Goal: Navigation & Orientation: Find specific page/section

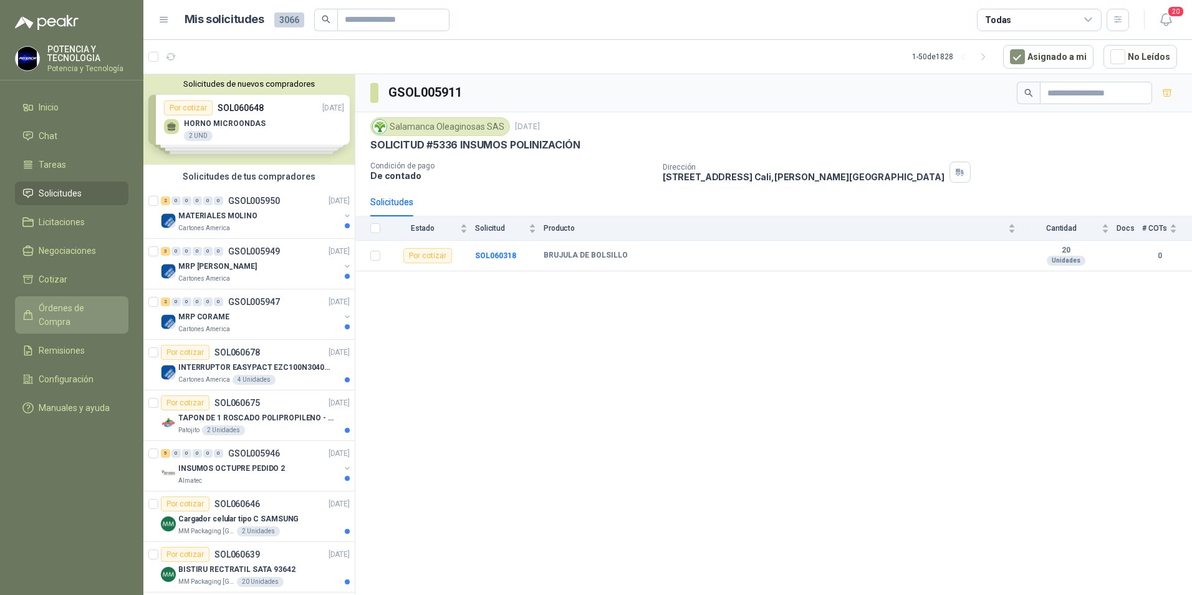
click at [77, 316] on link "Órdenes de Compra" at bounding box center [71, 314] width 113 height 37
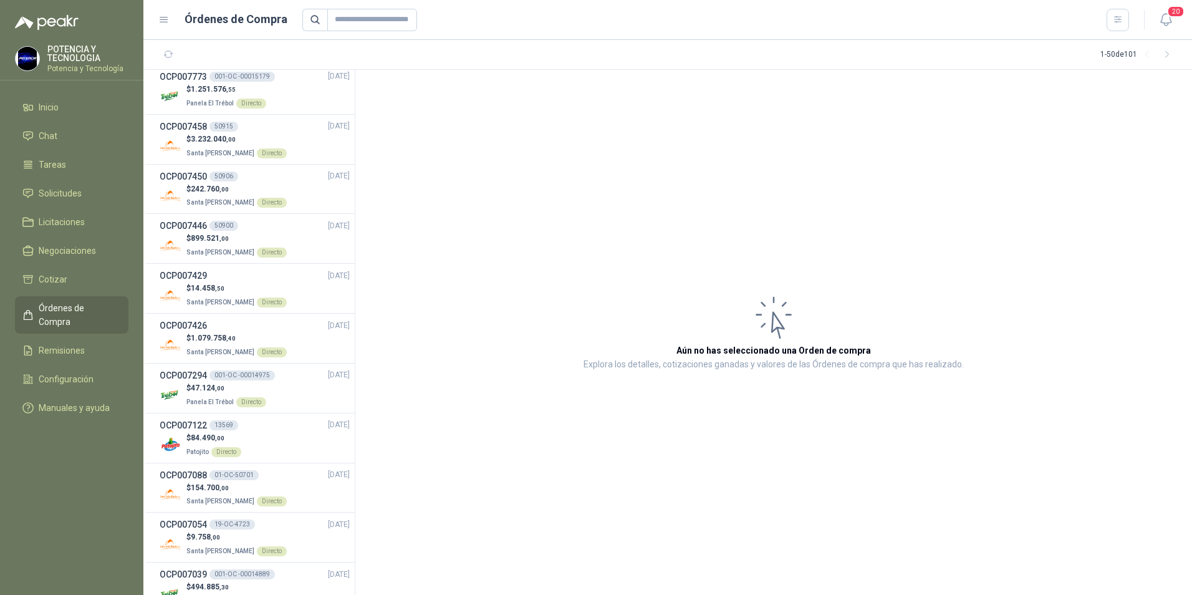
scroll to position [312, 0]
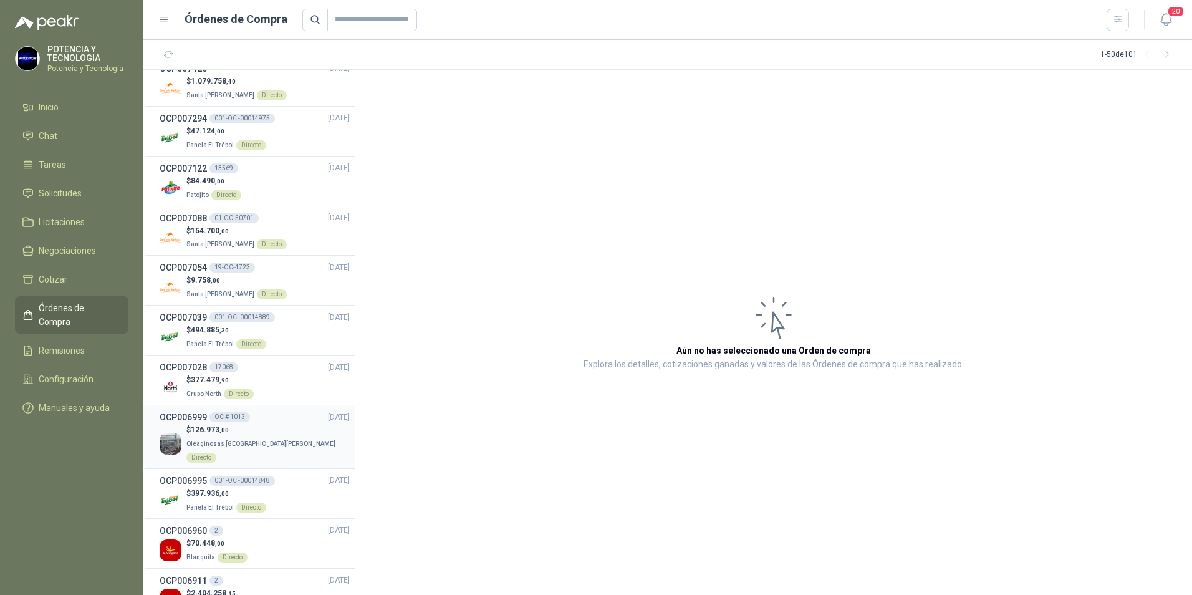
click at [233, 438] on p "Oleaginosas San [PERSON_NAME] Directo" at bounding box center [267, 449] width 163 height 27
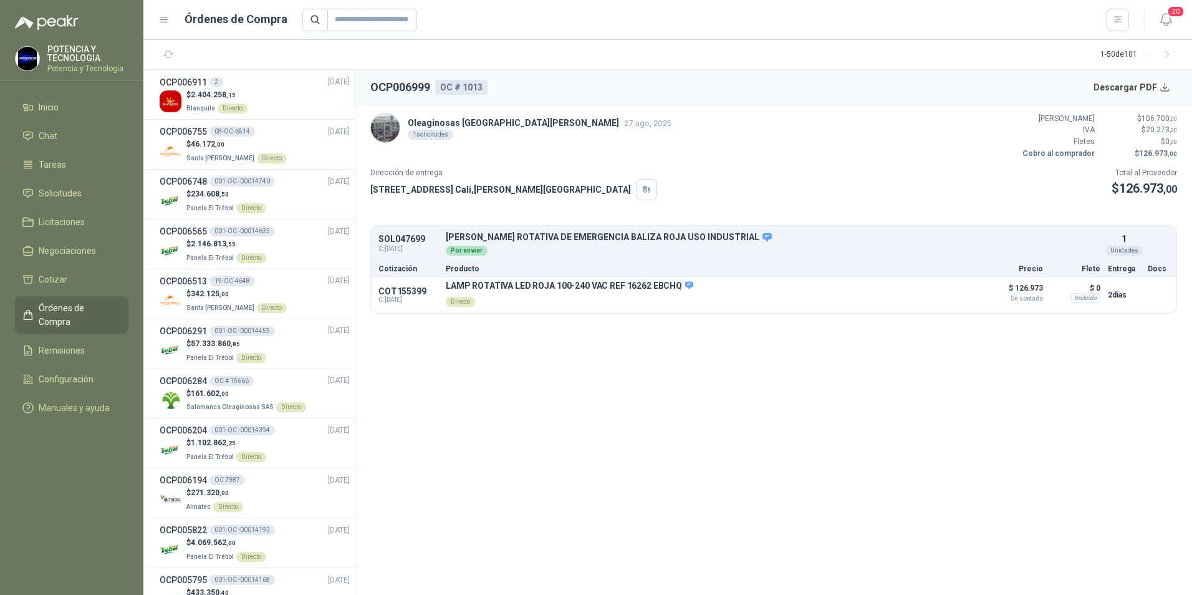
scroll to position [810, 0]
click at [218, 388] on span "161.602 ,00" at bounding box center [210, 392] width 38 height 9
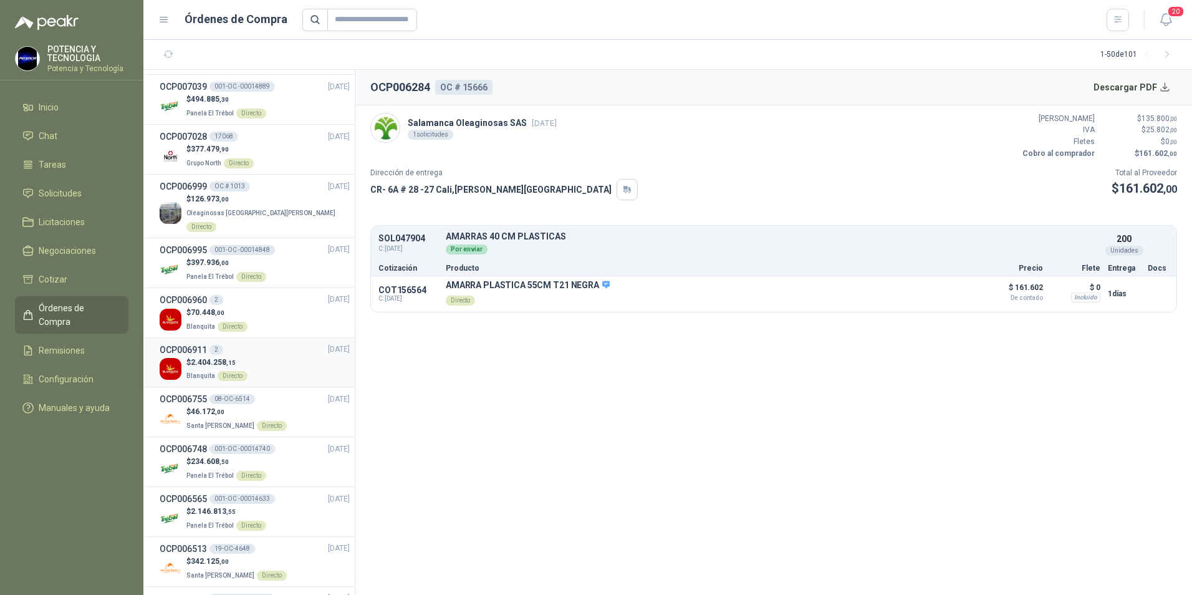
scroll to position [499, 0]
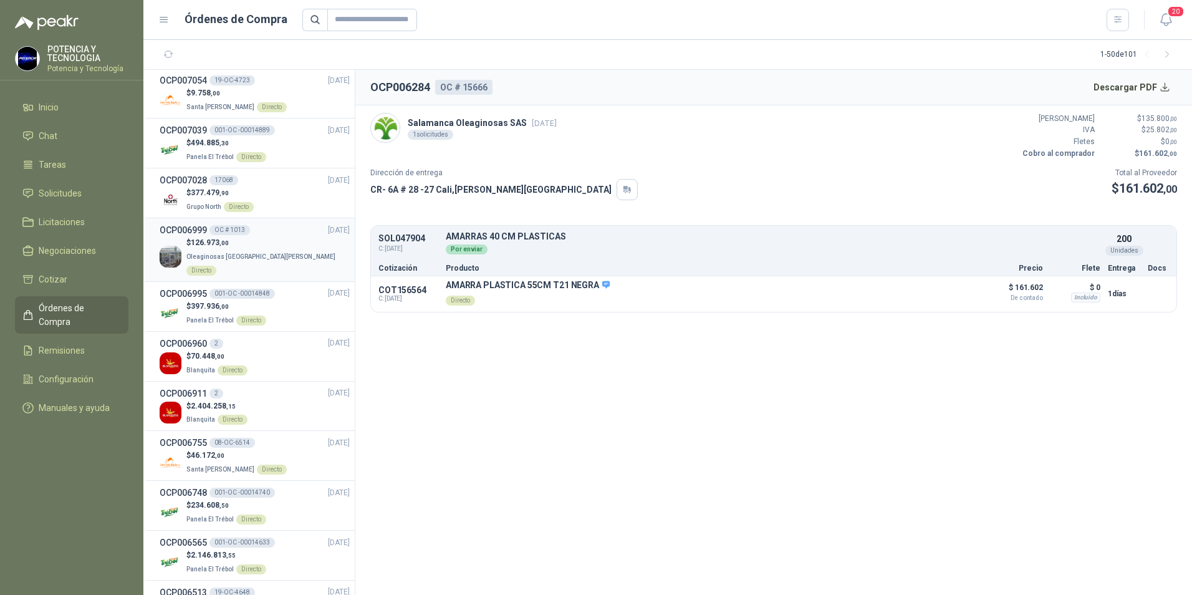
click at [236, 244] on p "$ 126.973 ,00" at bounding box center [267, 243] width 163 height 12
